Goal: Find specific page/section: Find specific page/section

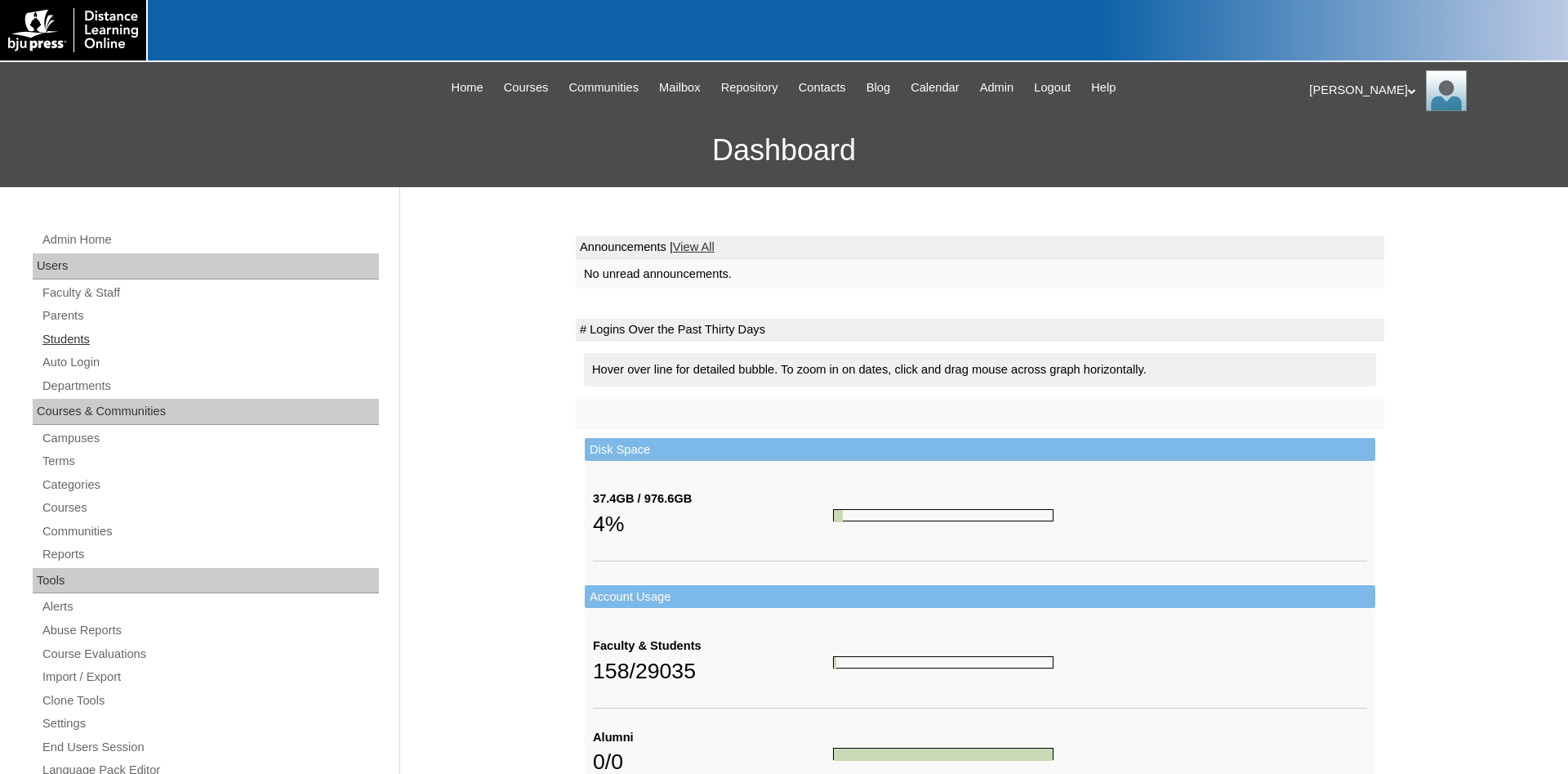
click at [65, 337] on link "Students" at bounding box center [209, 339] width 338 height 20
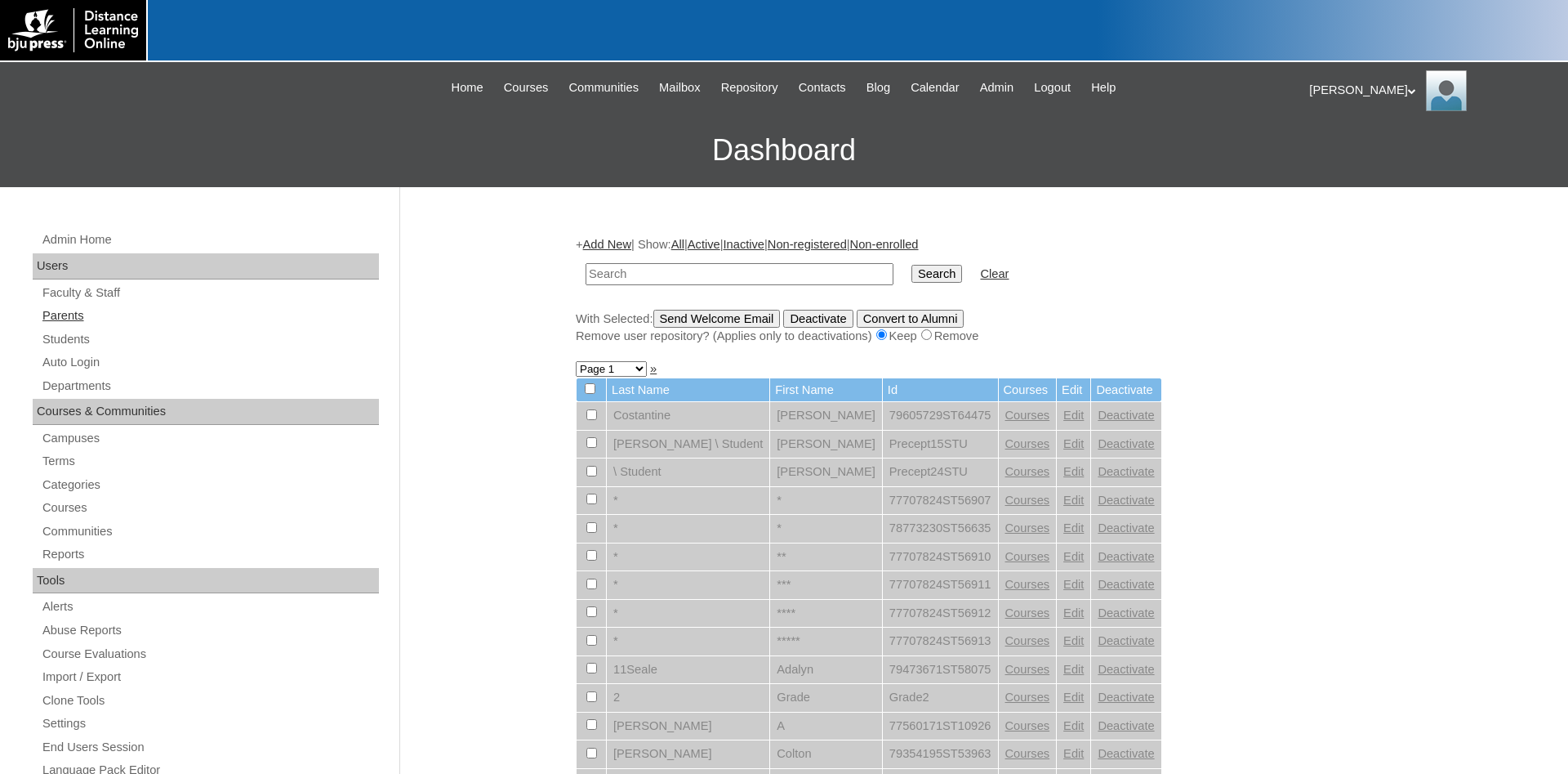
click at [68, 315] on link "Parents" at bounding box center [209, 316] width 338 height 20
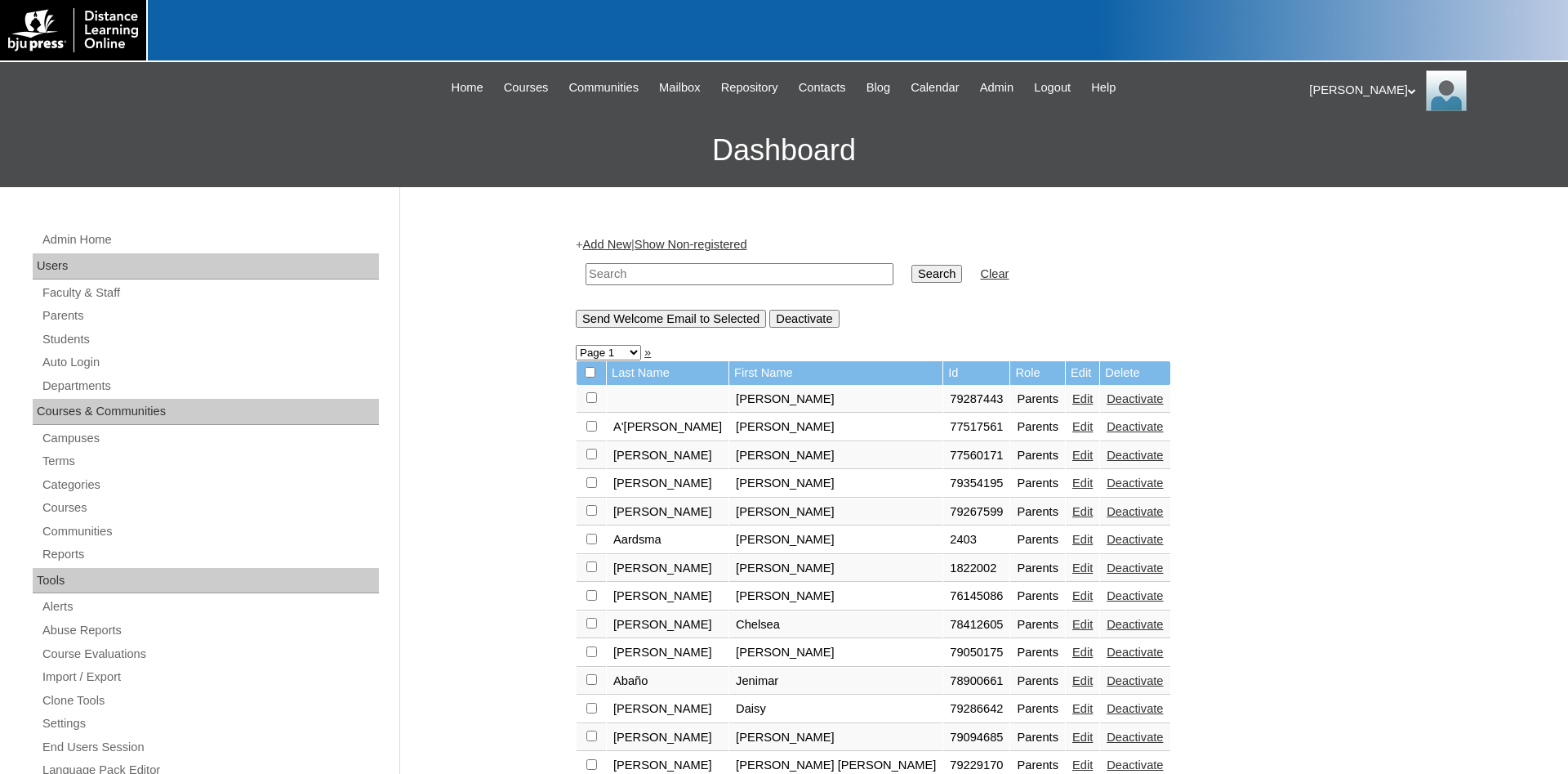
click at [639, 276] on input "text" at bounding box center [739, 274] width 308 height 22
type input "Basarab"
click at [911, 265] on input "Search" at bounding box center [936, 274] width 51 height 18
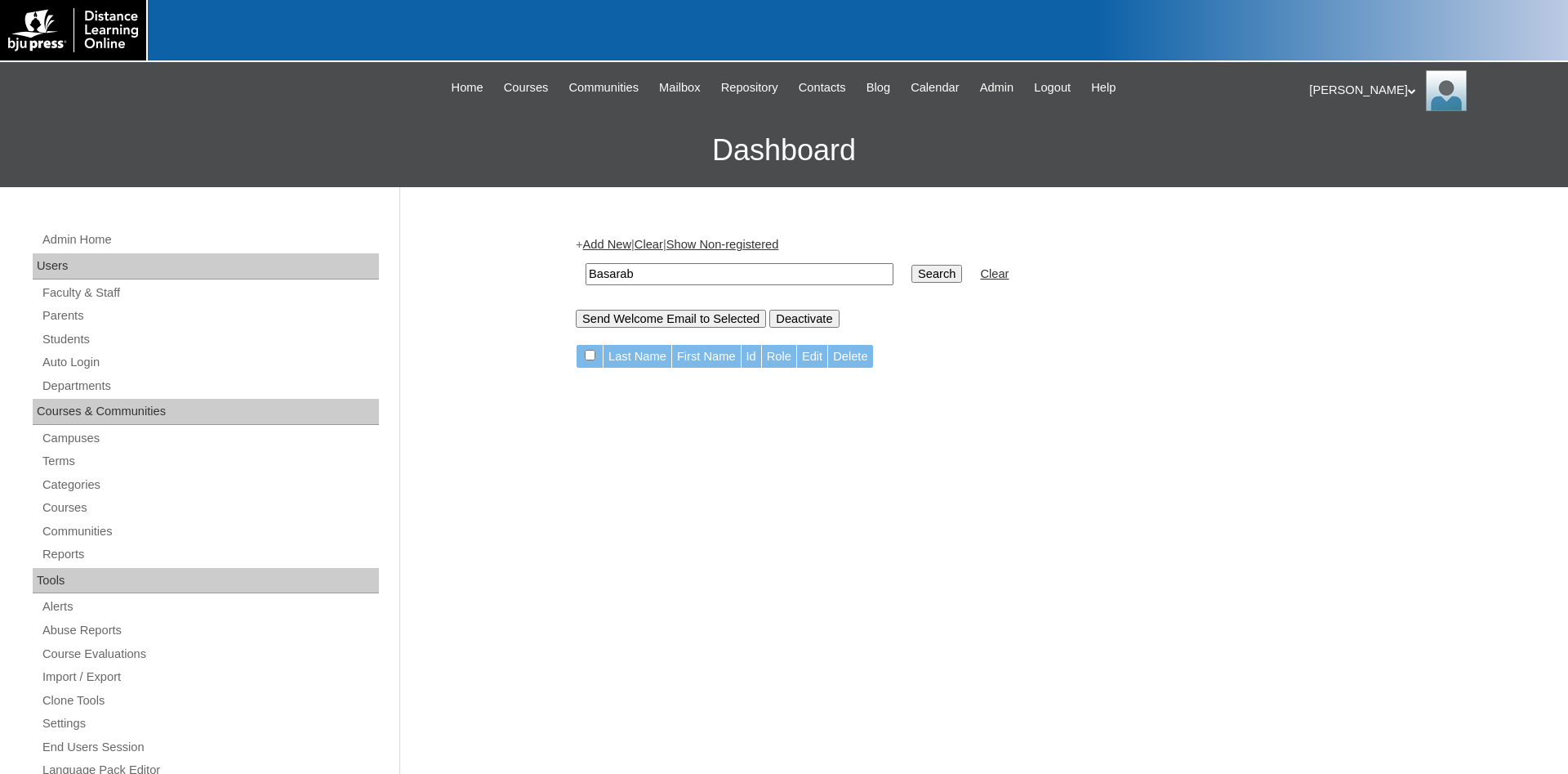
click at [919, 279] on input "Search" at bounding box center [936, 274] width 51 height 18
drag, startPoint x: 673, startPoint y: 274, endPoint x: 423, endPoint y: 272, distance: 250.0
click at [586, 270] on input "Basarab" at bounding box center [739, 274] width 308 height 22
click at [423, 274] on div "Admin Home Users Faculty & Staff Parents Students Auto Login Departments Course…" at bounding box center [784, 762] width 1568 height 1151
click at [727, 301] on div "+ Add New | Clear | Show Non-registered Basarab Search Clear Send Welcome Email…" at bounding box center [980, 281] width 809 height 91
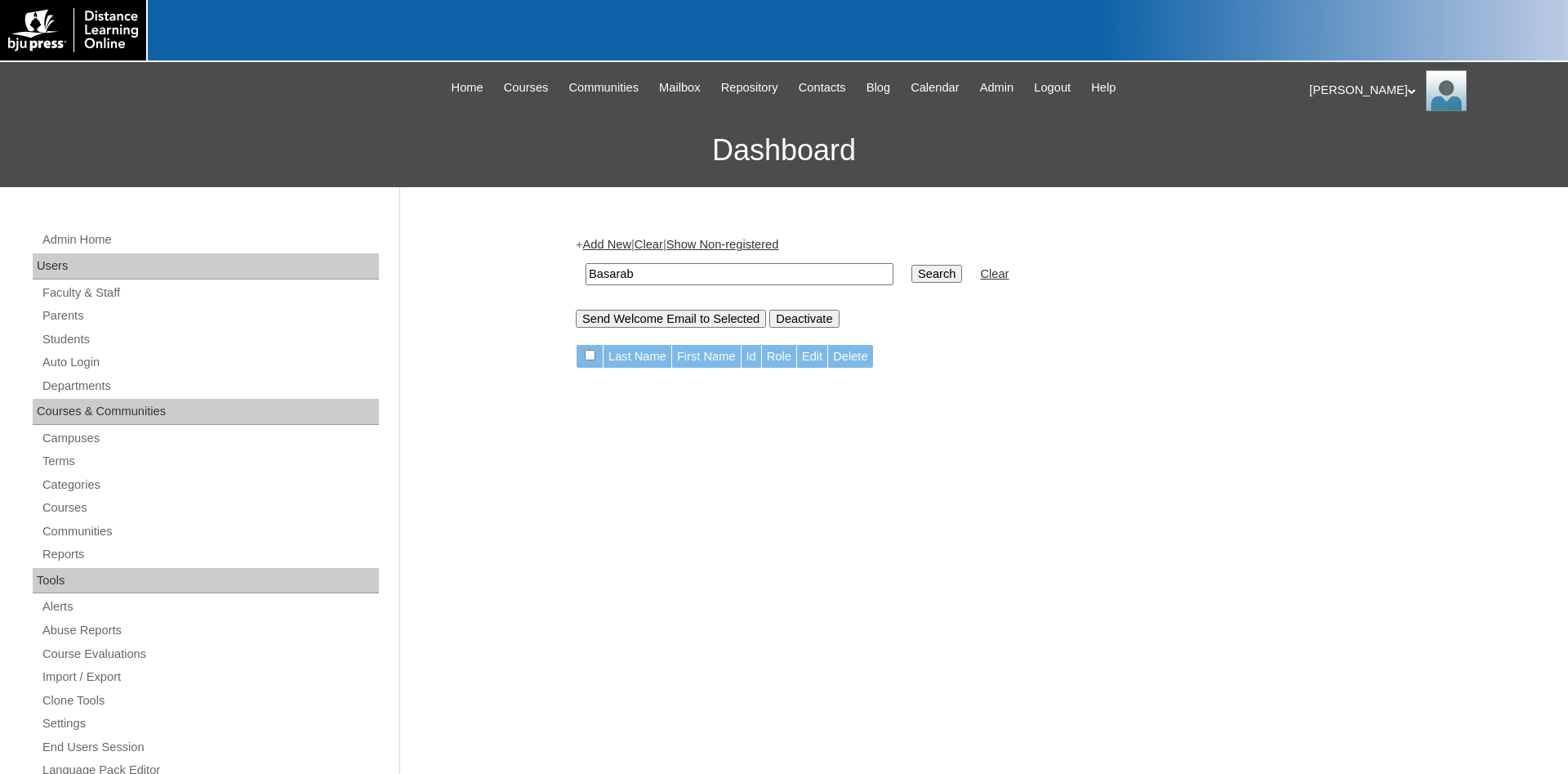
drag, startPoint x: 679, startPoint y: 273, endPoint x: 469, endPoint y: 269, distance: 210.0
click at [586, 269] on input "Basarab" at bounding box center [739, 274] width 308 height 22
type input "lecompte"
click at [911, 265] on input "Search" at bounding box center [936, 274] width 51 height 18
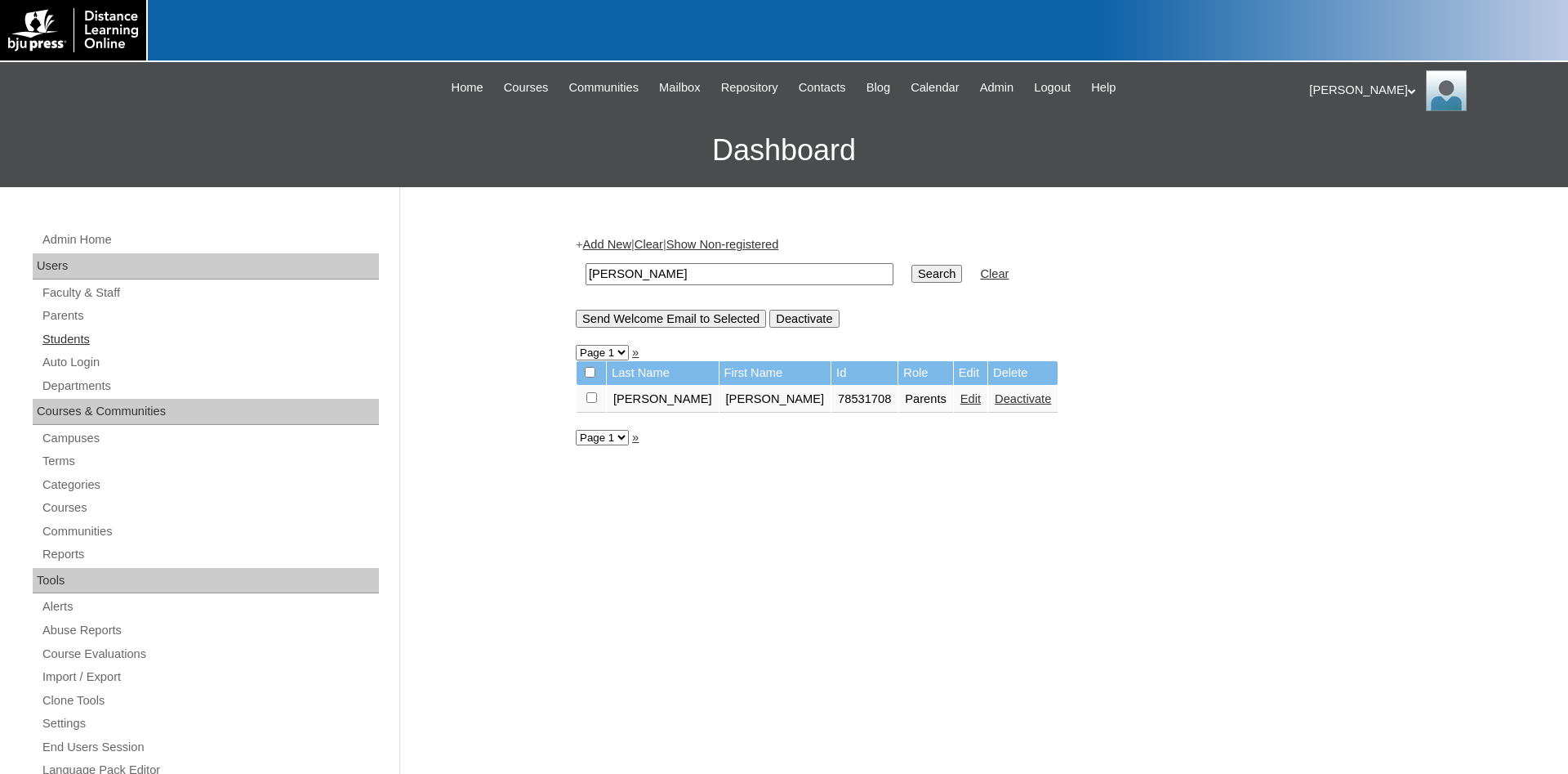
click at [78, 342] on link "Students" at bounding box center [209, 339] width 338 height 20
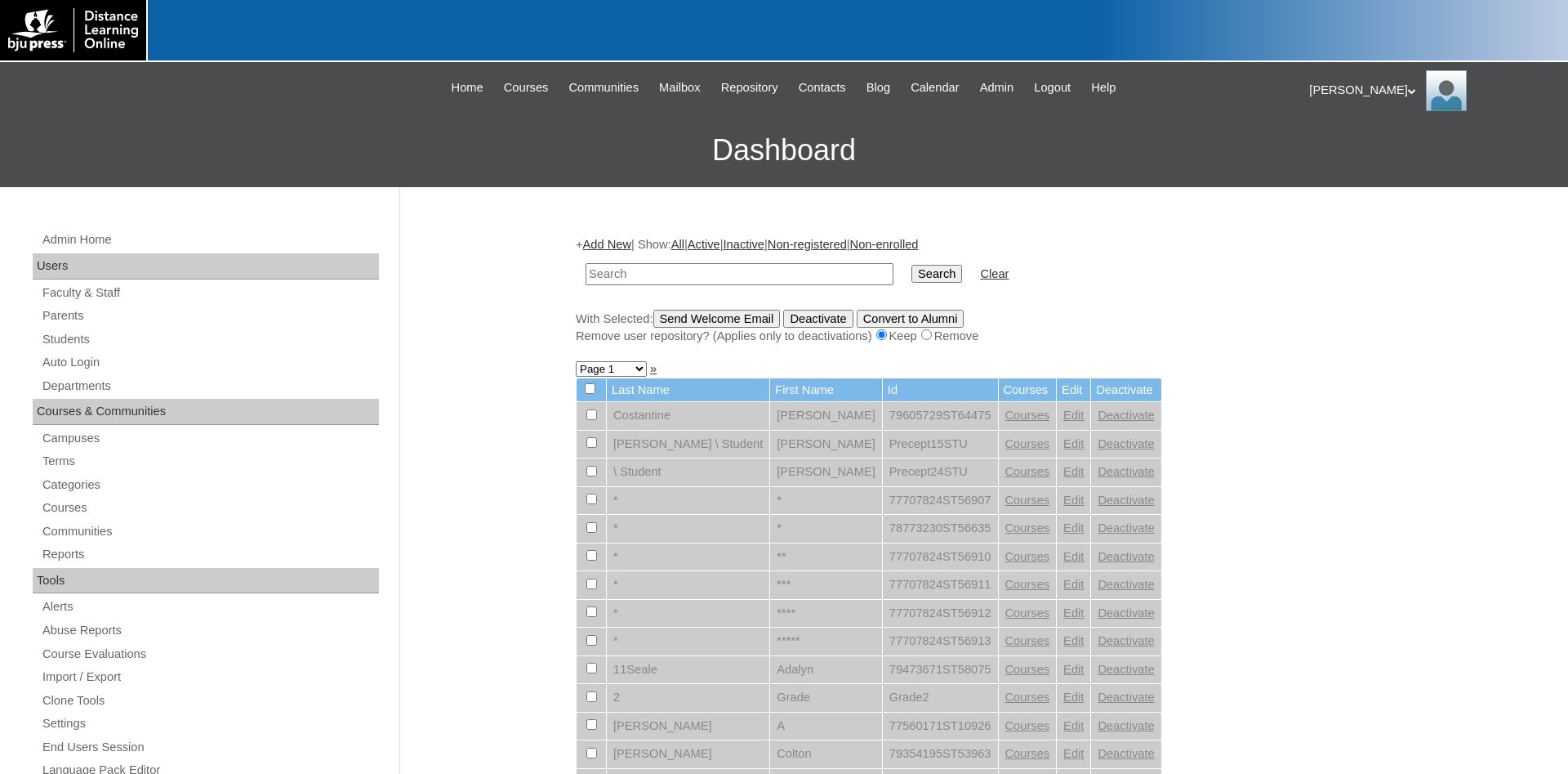
click at [644, 284] on input "text" at bounding box center [739, 274] width 308 height 22
type input "lecompte"
click at [911, 265] on input "Search" at bounding box center [936, 274] width 51 height 18
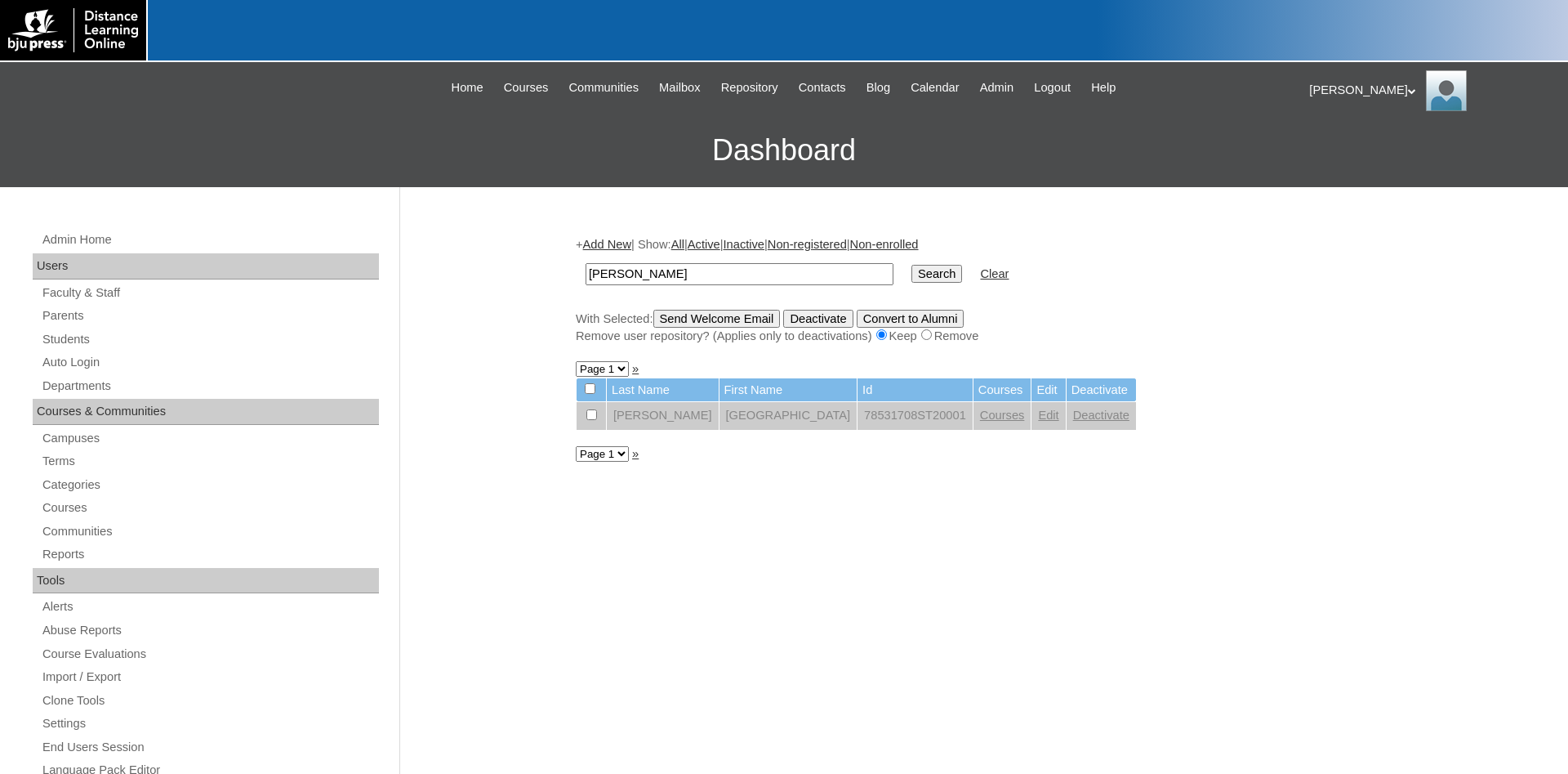
drag, startPoint x: 656, startPoint y: 273, endPoint x: 416, endPoint y: 267, distance: 240.1
click at [586, 267] on input "lecompte" at bounding box center [739, 274] width 308 height 22
type input "emeline"
click at [911, 265] on input "Search" at bounding box center [936, 274] width 51 height 18
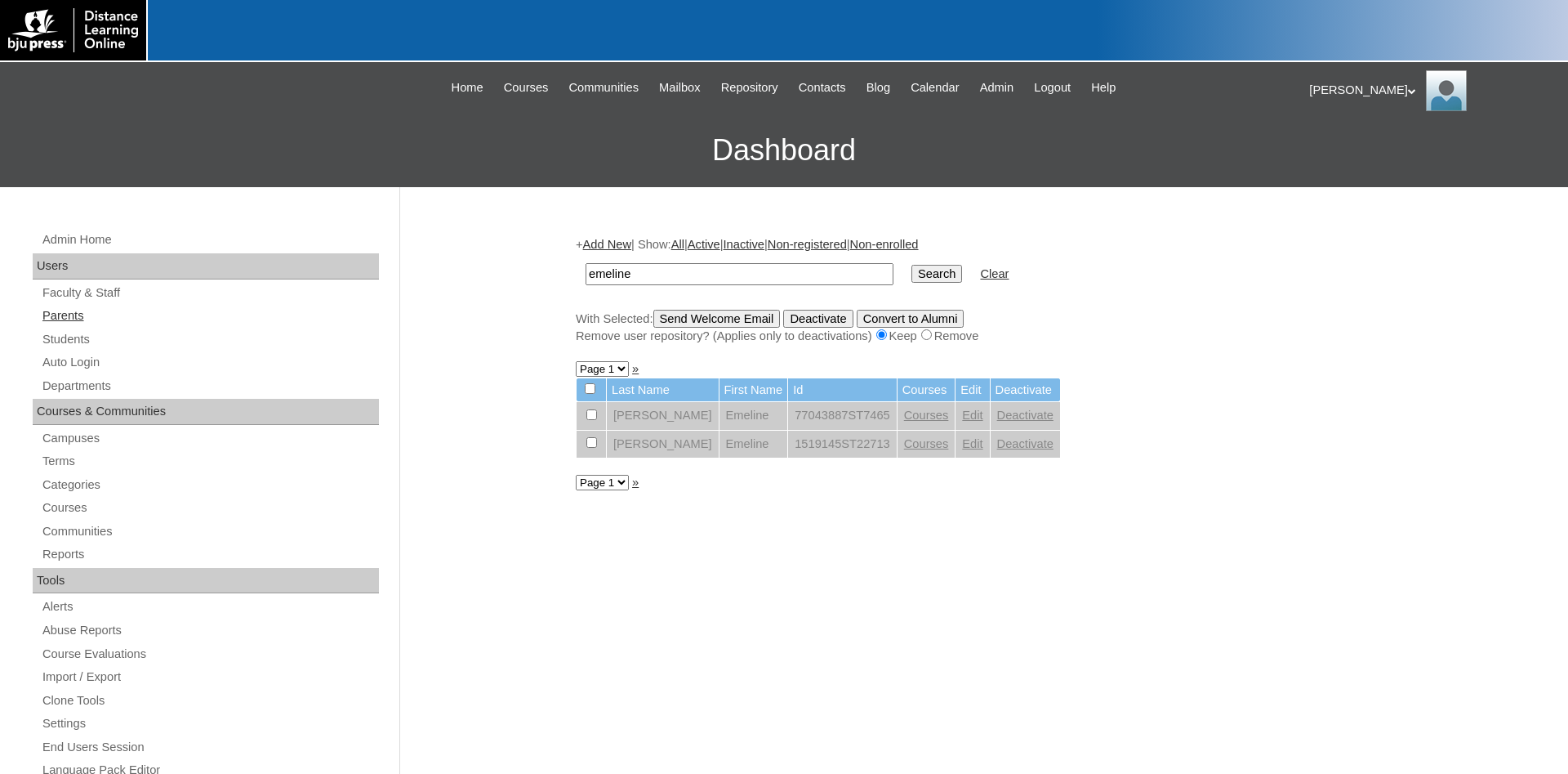
click at [83, 321] on link "Parents" at bounding box center [209, 316] width 338 height 20
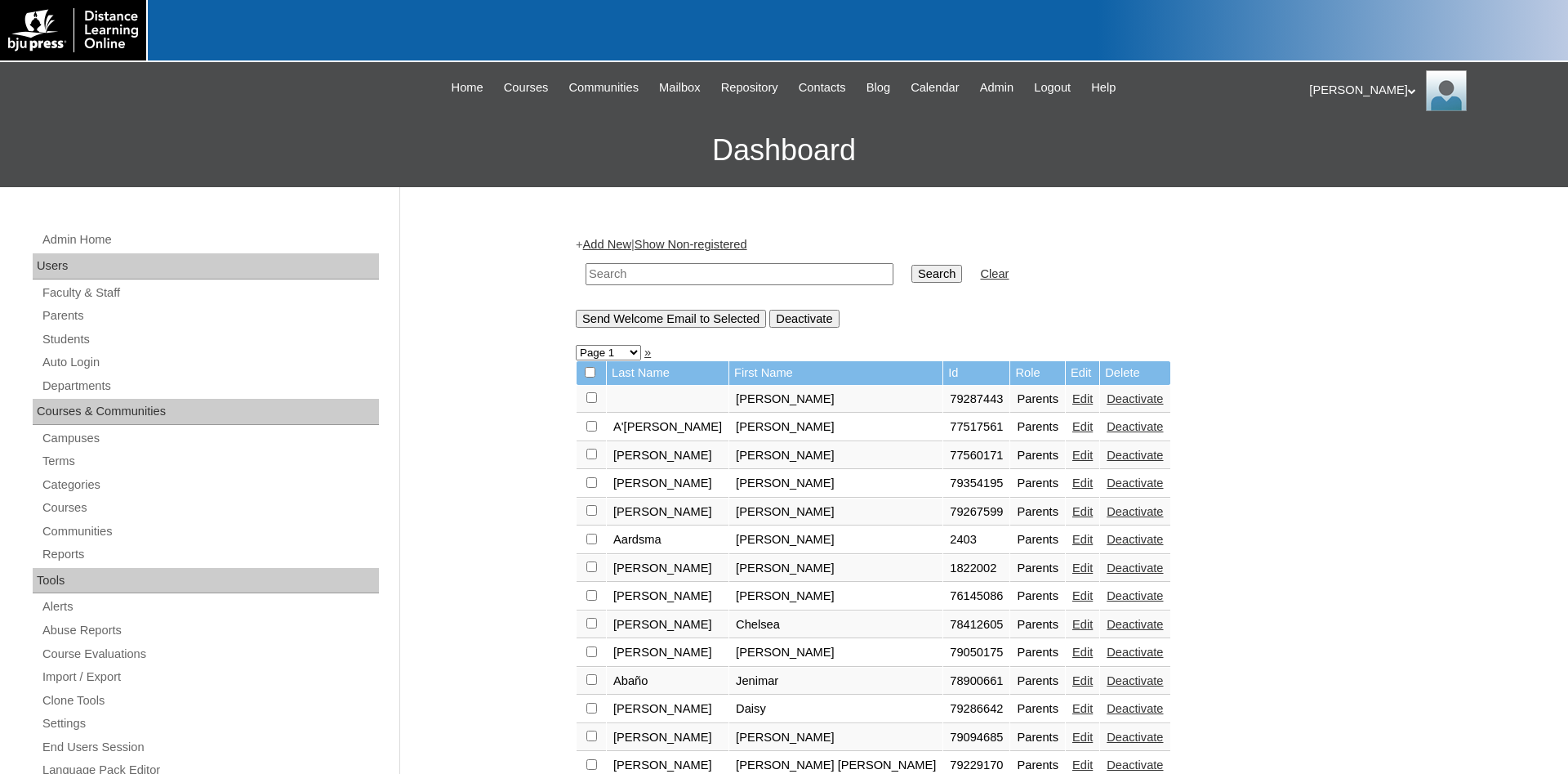
click at [697, 281] on input "text" at bounding box center [739, 274] width 308 height 22
type input "emeline"
click at [911, 265] on input "Search" at bounding box center [936, 274] width 51 height 18
